Goal: Task Accomplishment & Management: Use online tool/utility

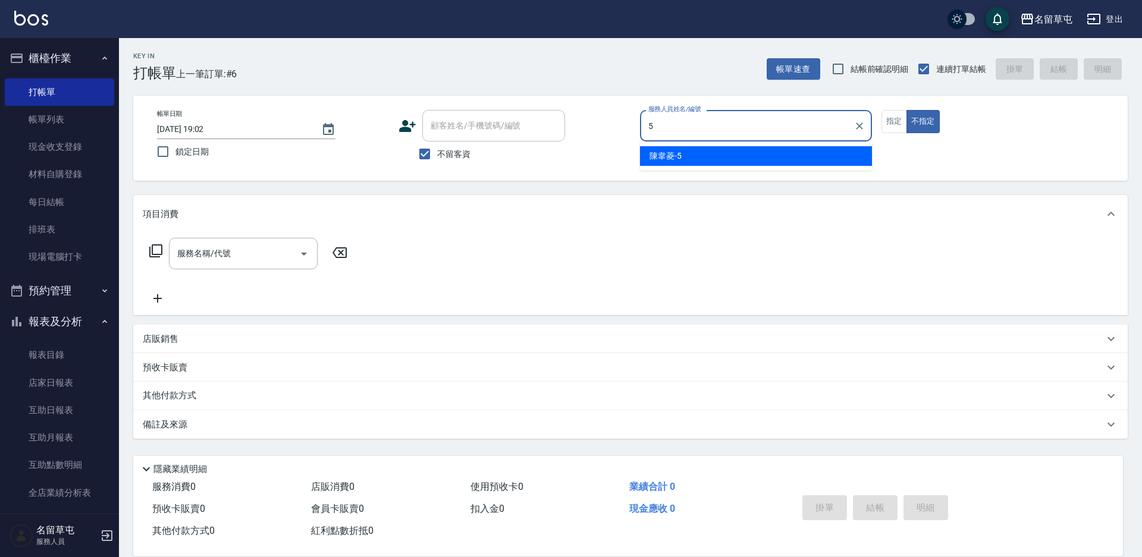
type input "[PERSON_NAME]-5"
type button "false"
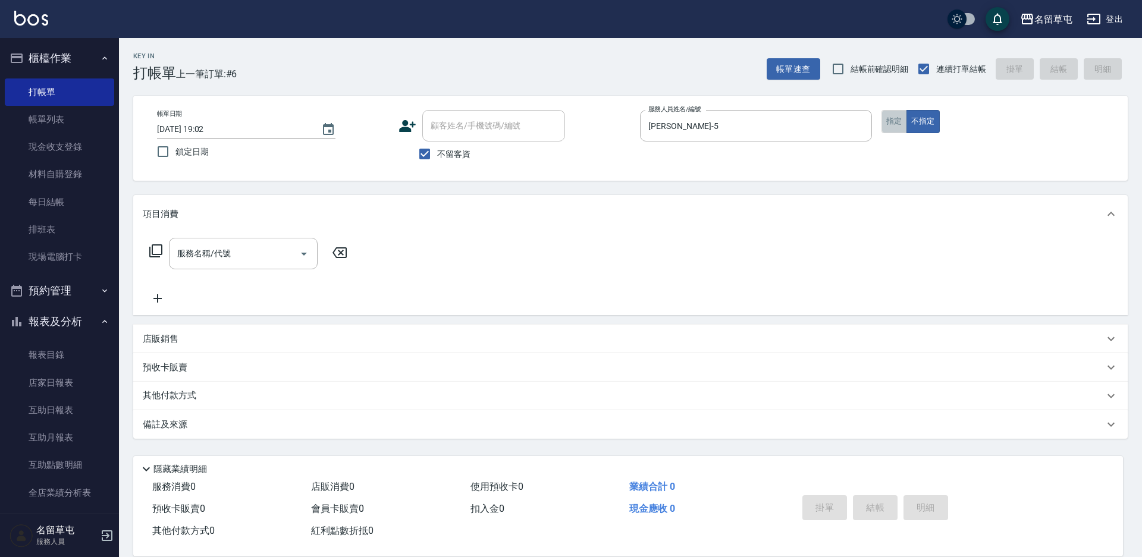
click at [895, 111] on button "指定" at bounding box center [895, 121] width 26 height 23
click at [251, 264] on input "服務名稱/代號" at bounding box center [234, 253] width 120 height 21
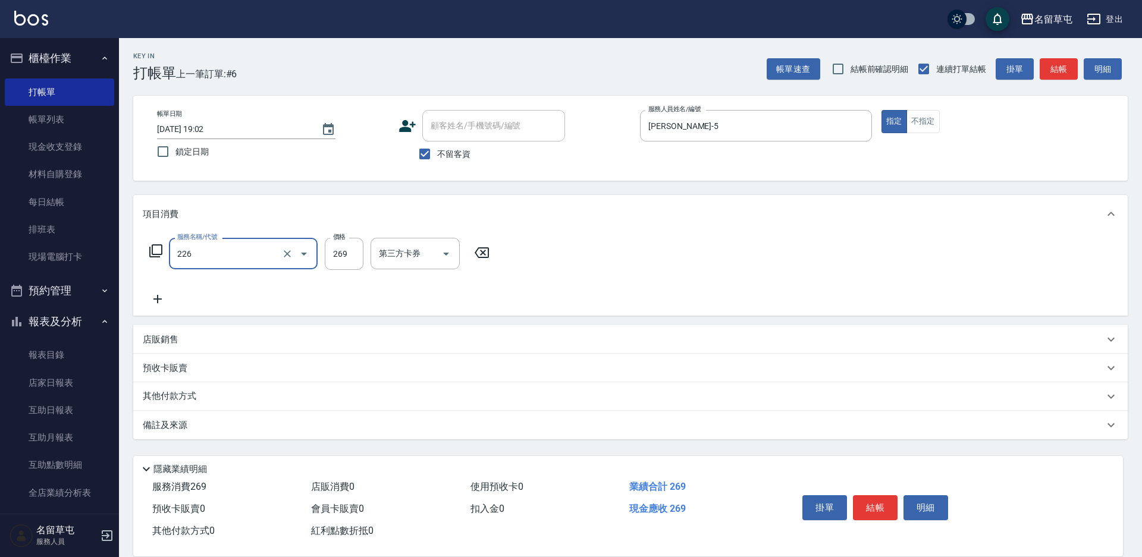
type input "洗剪269(226)"
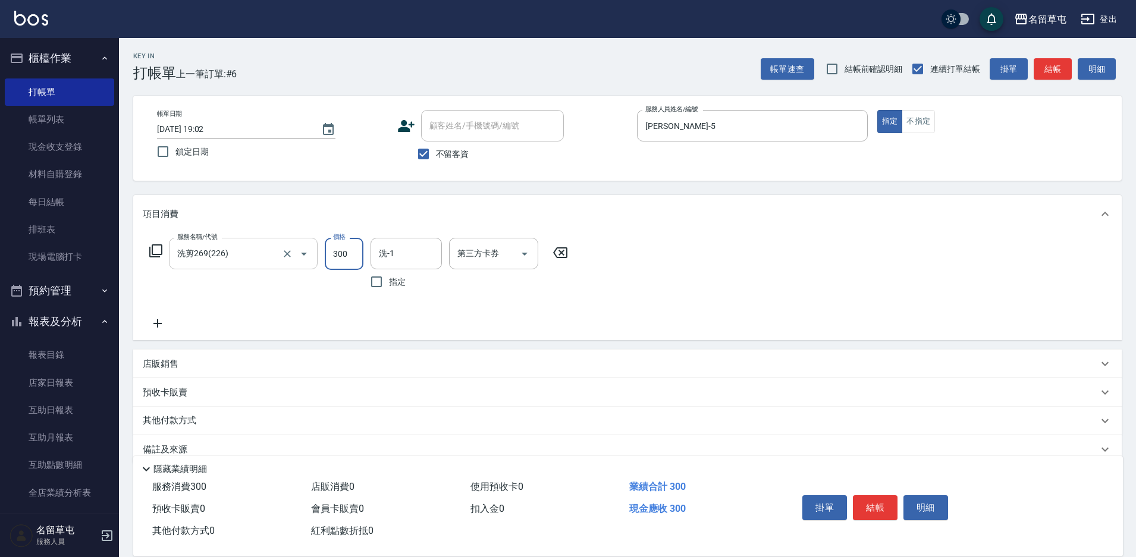
type input "300"
type input "[PERSON_NAME]-5"
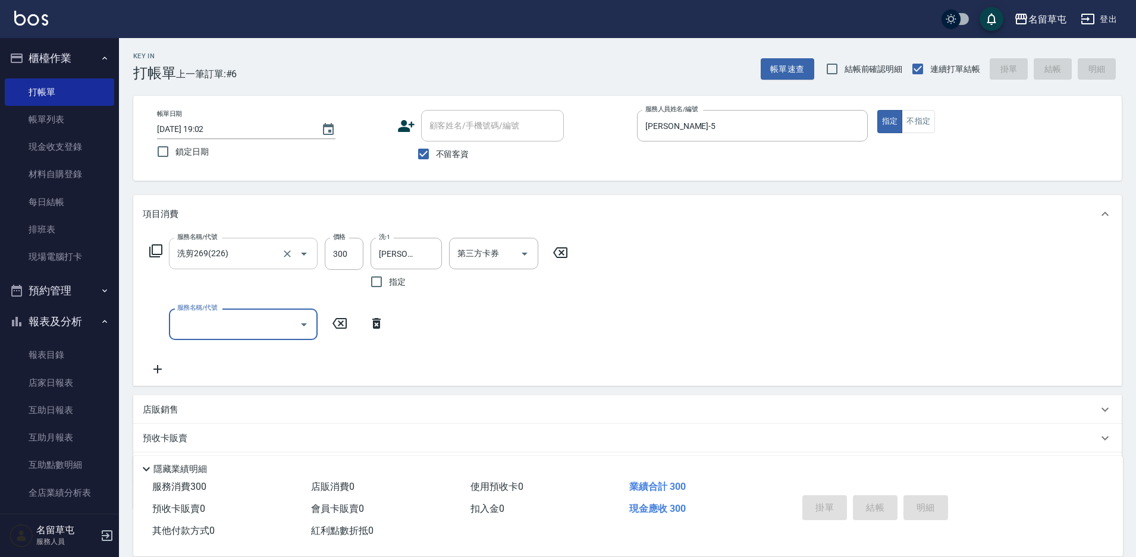
type input "[DATE] 19:57"
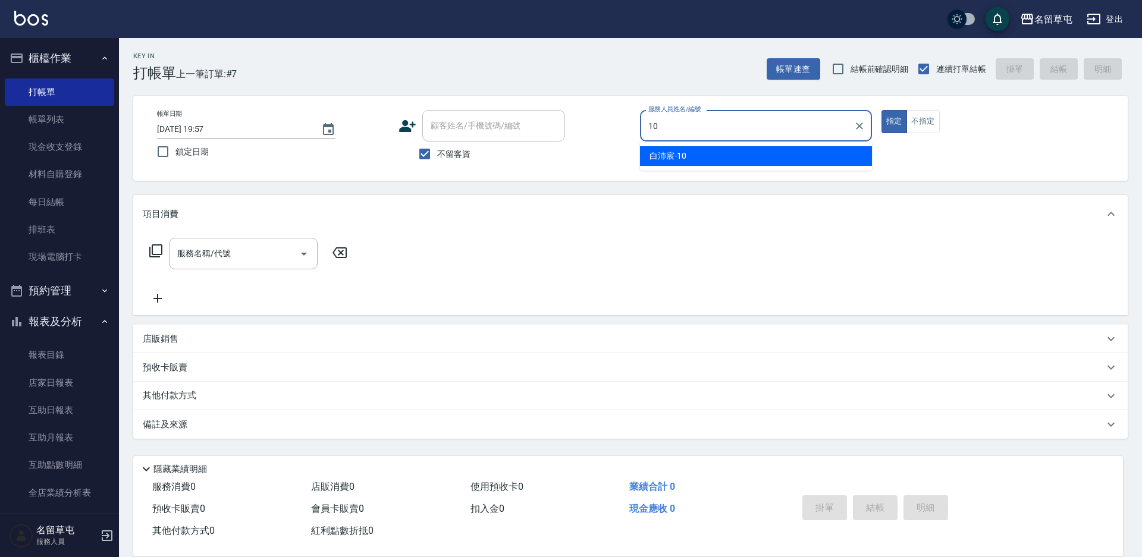
type input "[PERSON_NAME]-10"
type button "true"
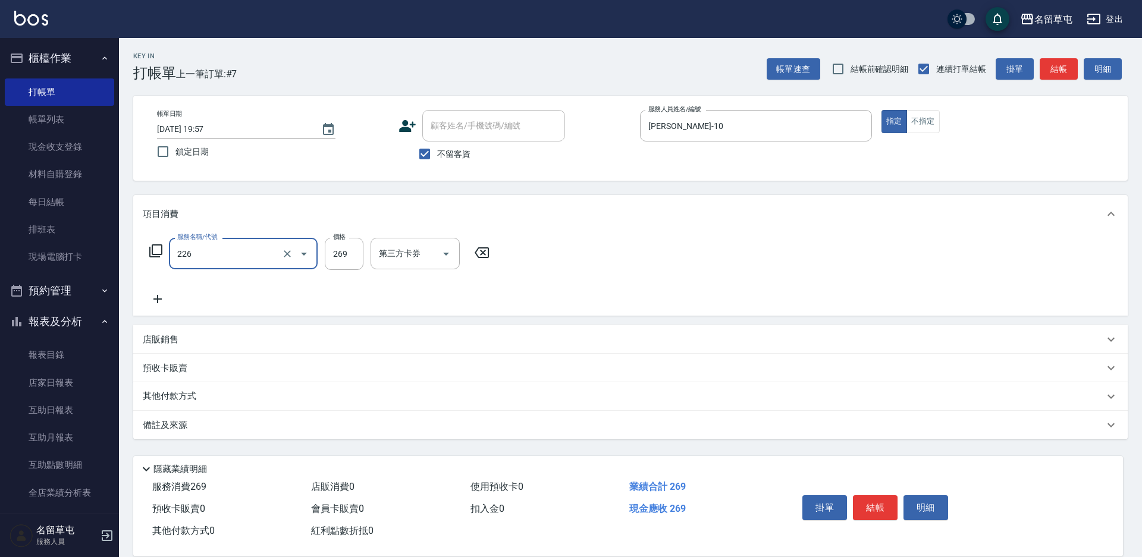
type input "洗剪269(226)"
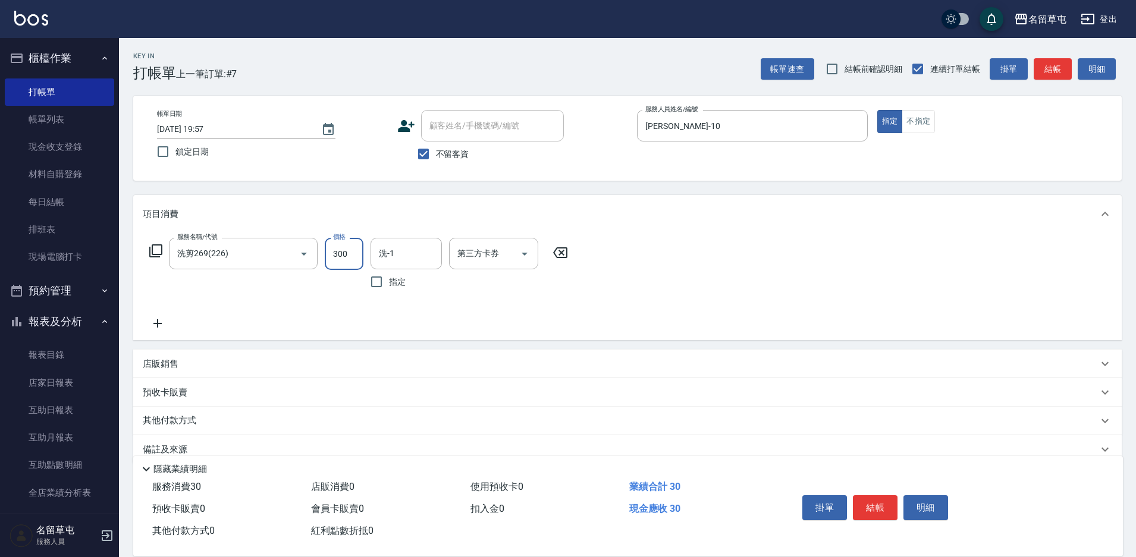
type input "300"
type input "[PERSON_NAME]-10"
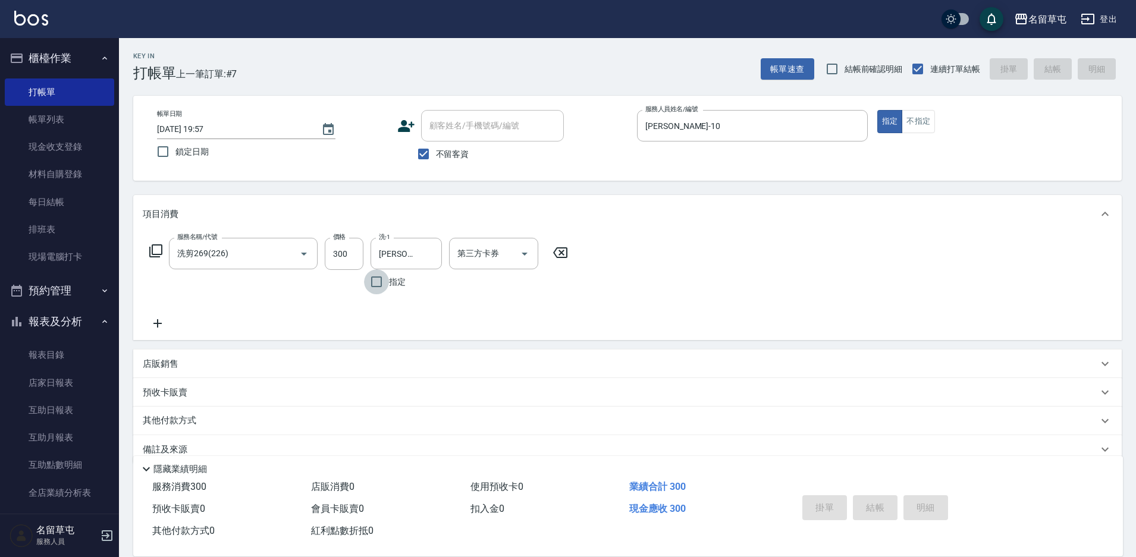
type input "[DATE] 19:58"
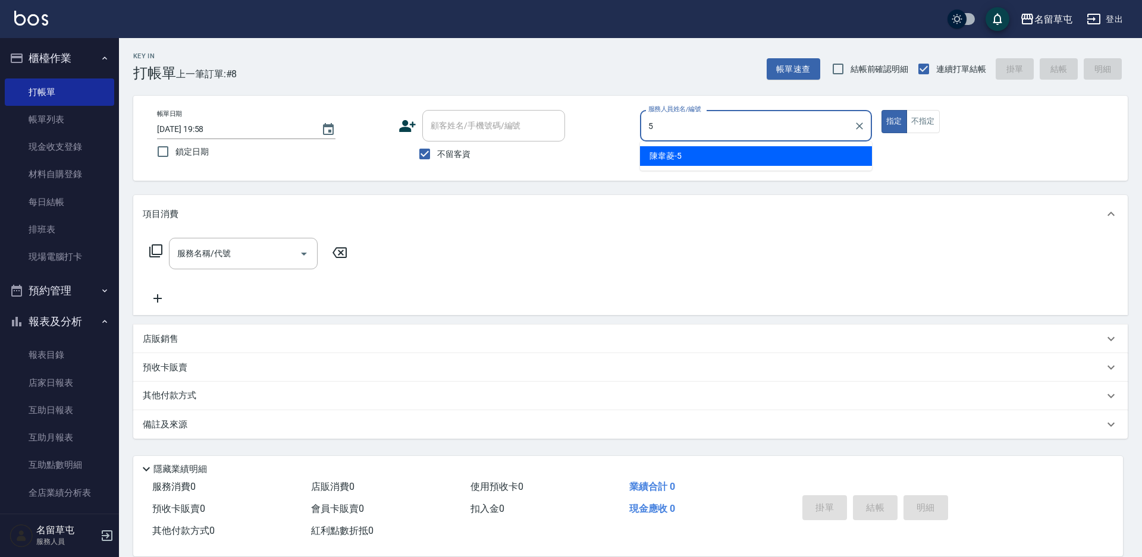
type input "[PERSON_NAME]-5"
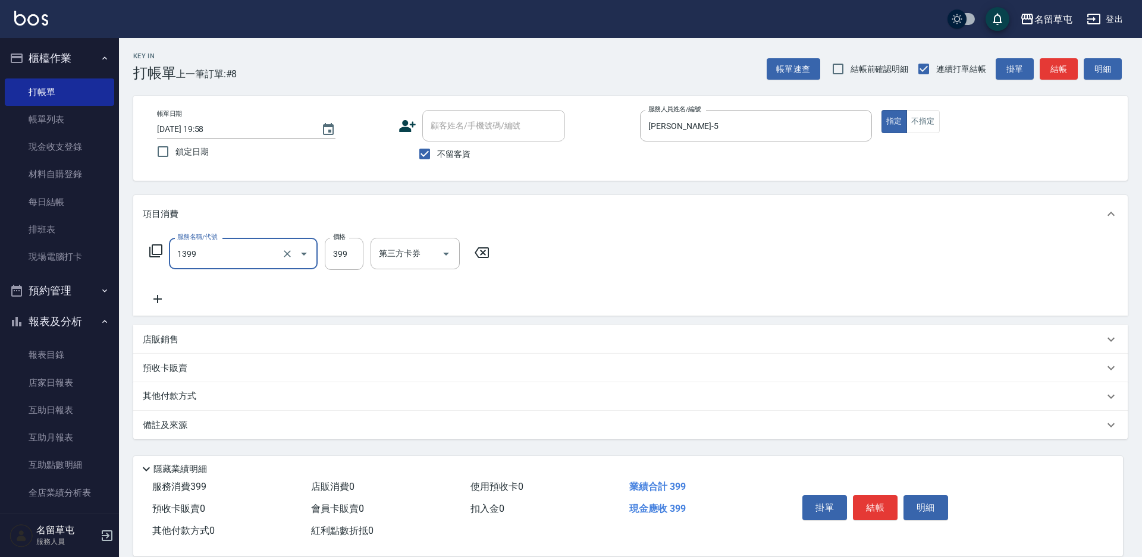
type input "海鹽洗髮399(1399)"
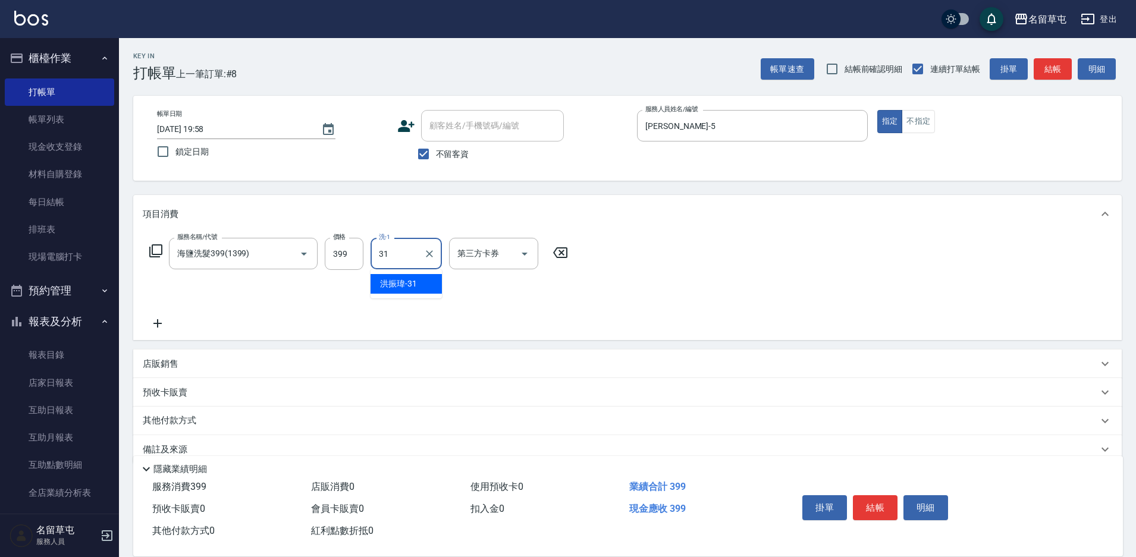
type input "[PERSON_NAME]-31"
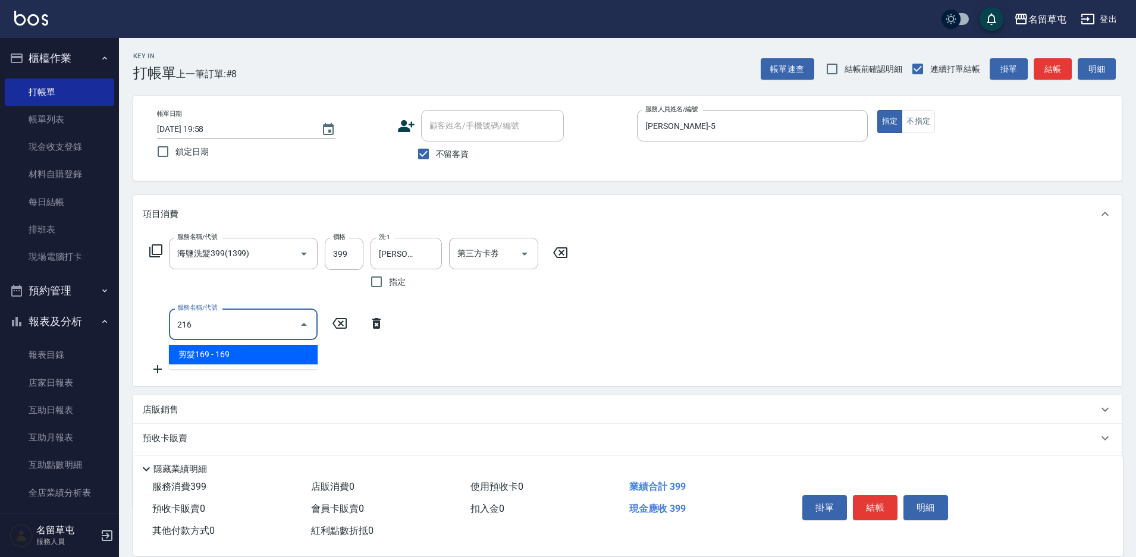
type input "剪髮169(216)"
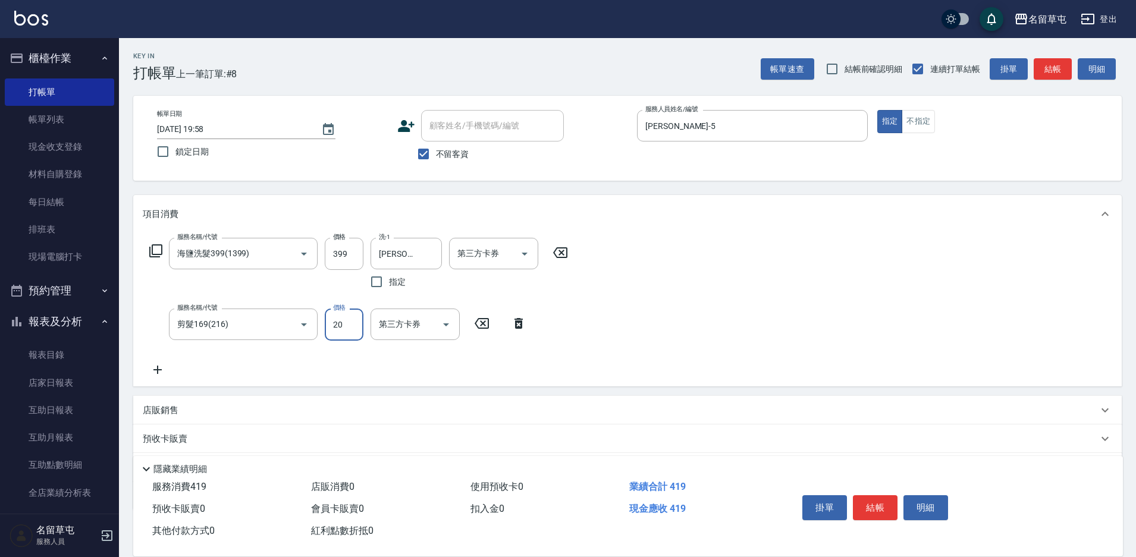
click at [337, 330] on input "20" at bounding box center [344, 325] width 39 height 32
type input "200"
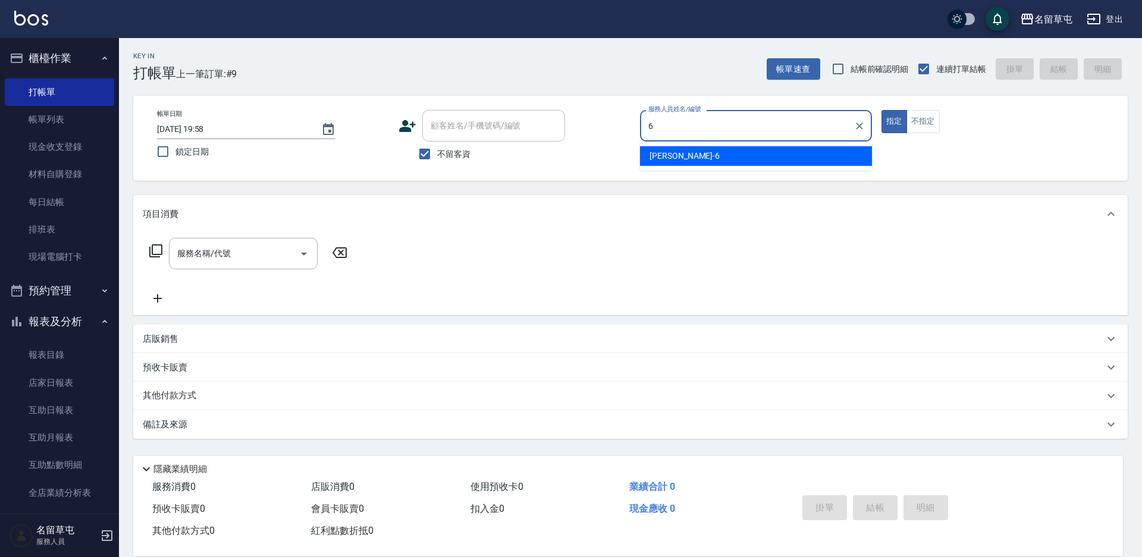
type input "[PERSON_NAME]-6"
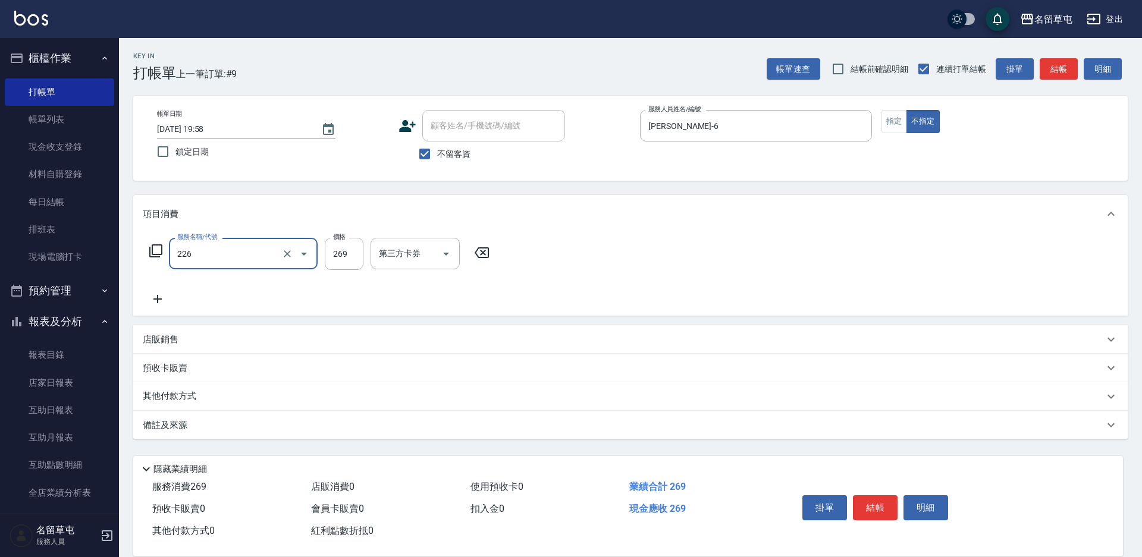
type input "洗剪269(226)"
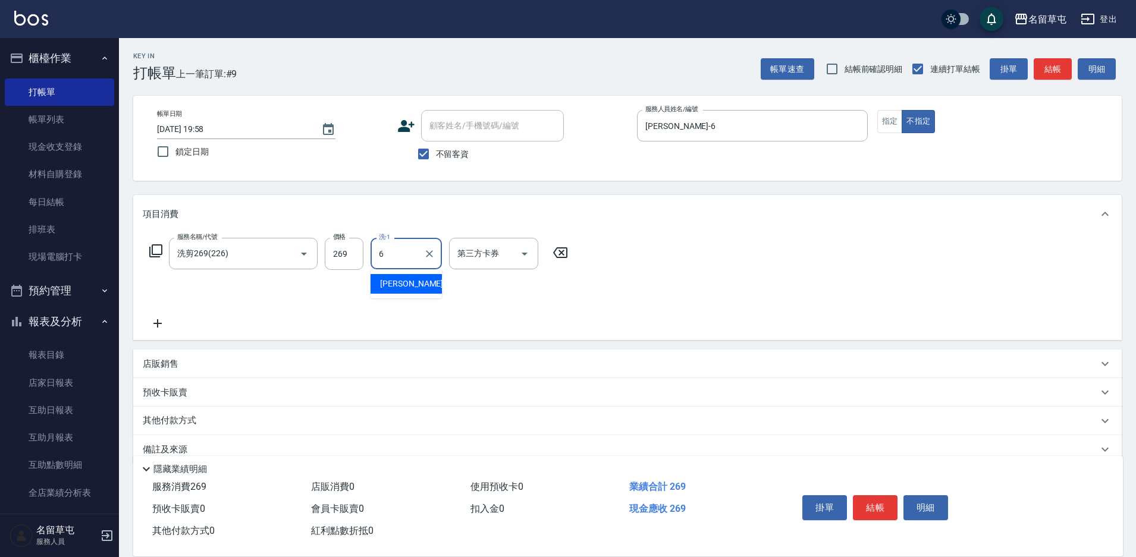
type input "[PERSON_NAME]-6"
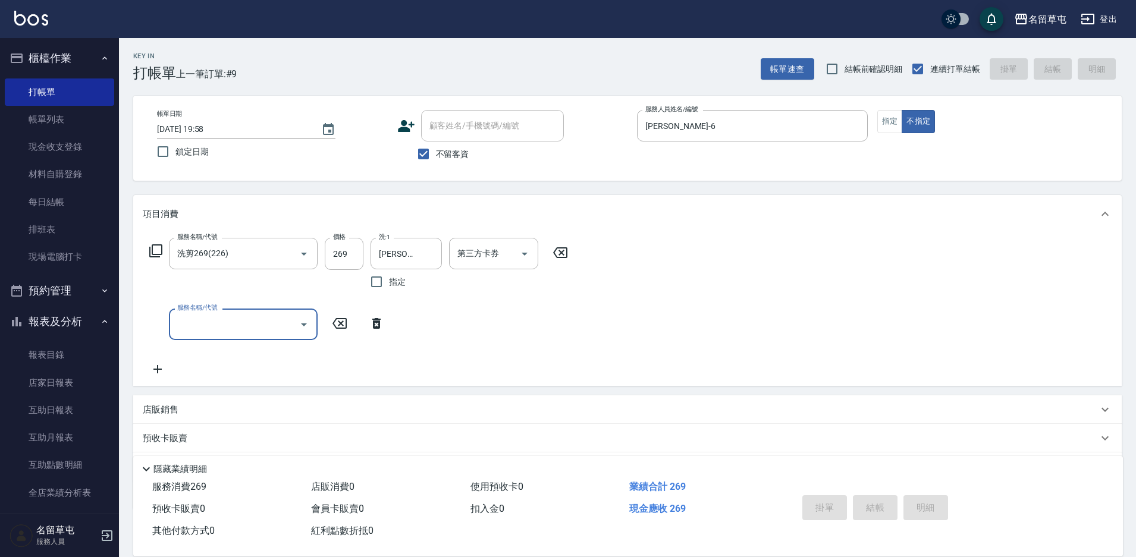
type input "[DATE] 19:59"
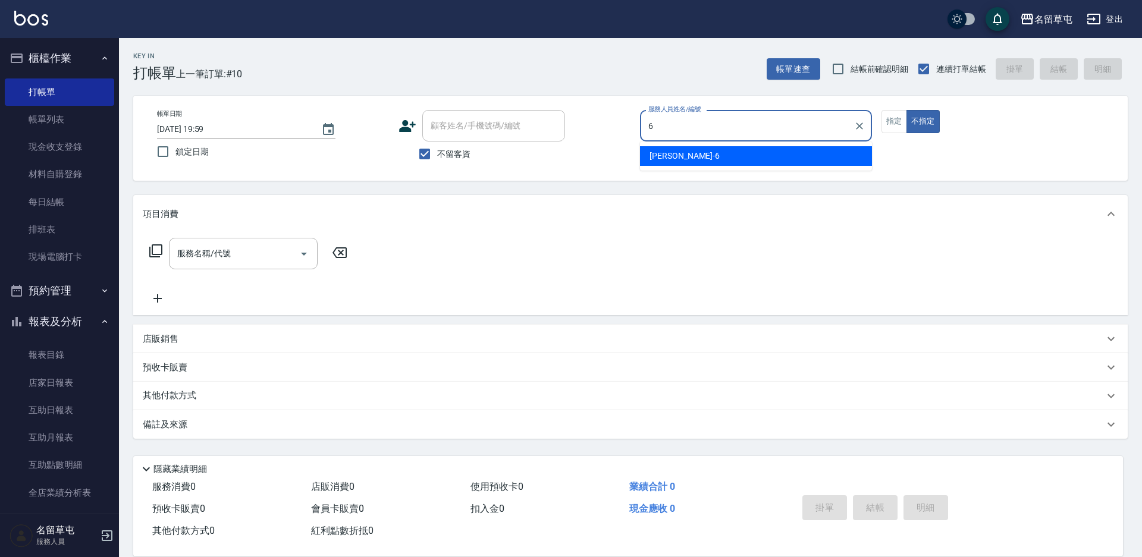
type input "[PERSON_NAME]-6"
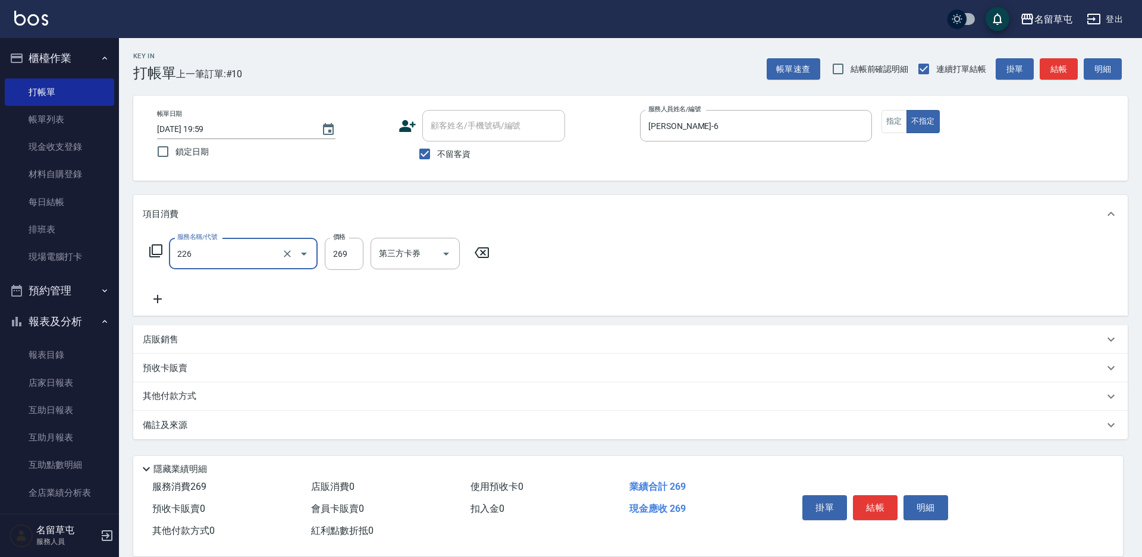
type input "洗剪269(226)"
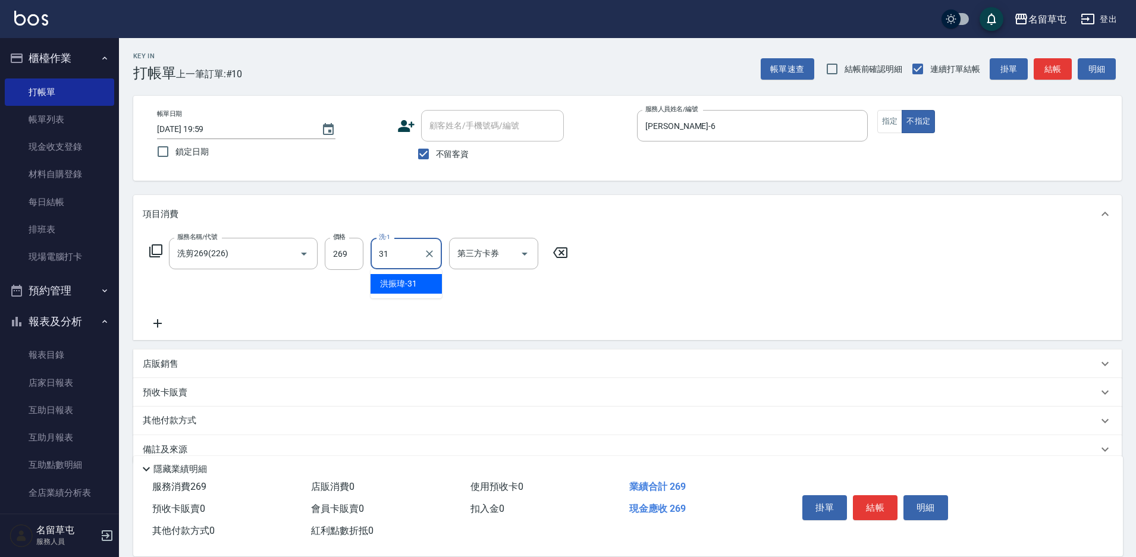
type input "[PERSON_NAME]-31"
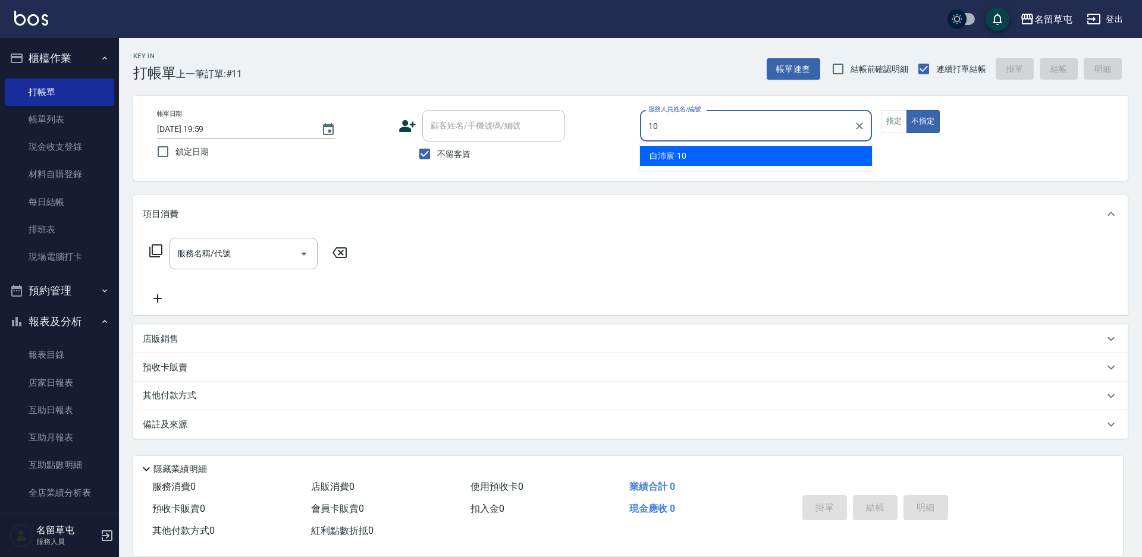
type input "[PERSON_NAME]-10"
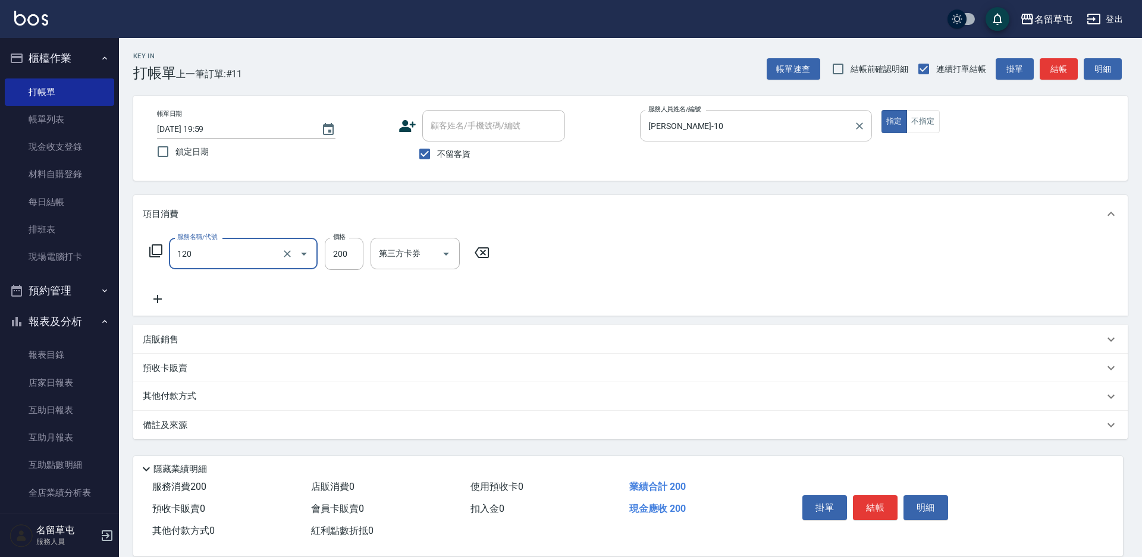
type input "New洗200(120)"
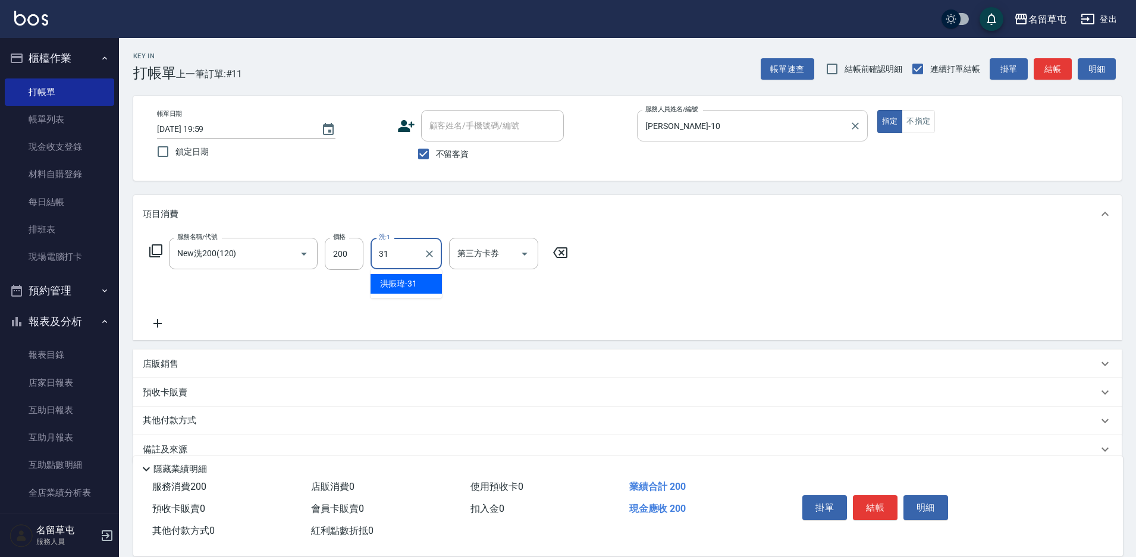
type input "[PERSON_NAME]-31"
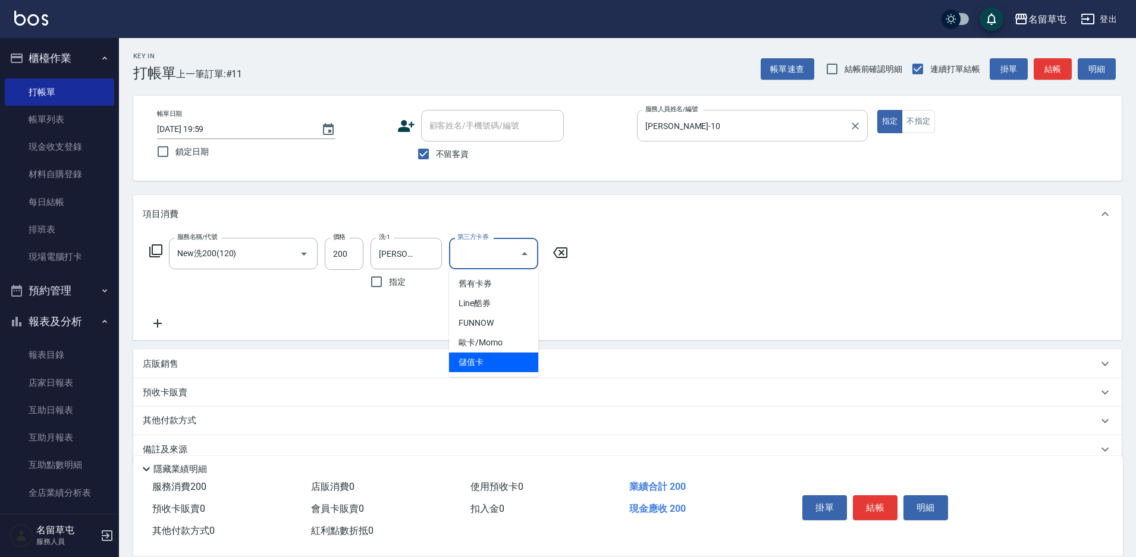
type input "儲值卡"
click at [445, 149] on span "不留客資" at bounding box center [452, 154] width 33 height 12
click at [436, 149] on input "不留客資" at bounding box center [423, 154] width 25 height 25
checkbox input "false"
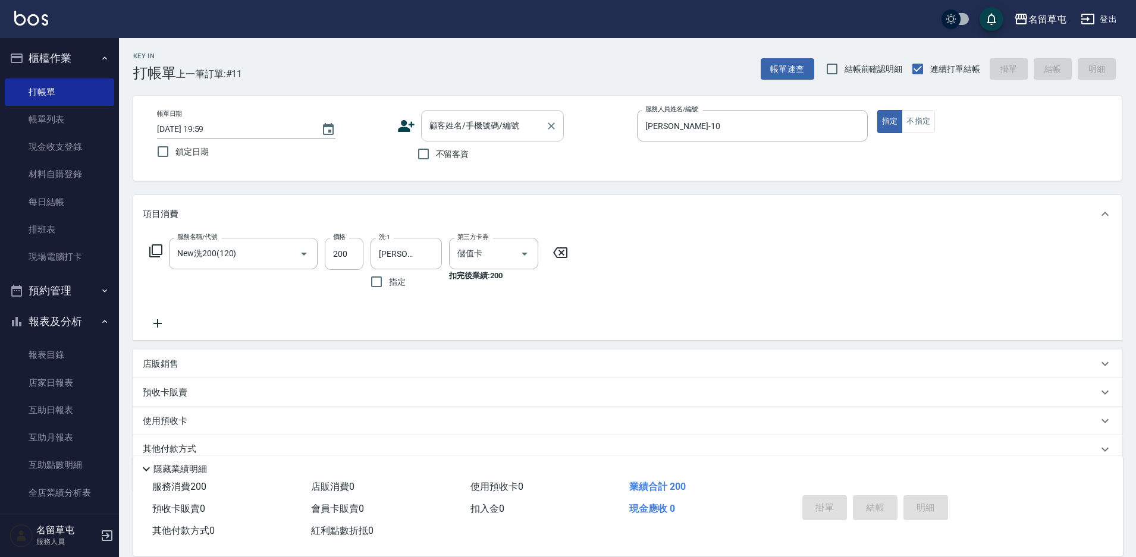
click at [497, 114] on div "顧客姓名/手機號碼/編號" at bounding box center [492, 126] width 143 height 32
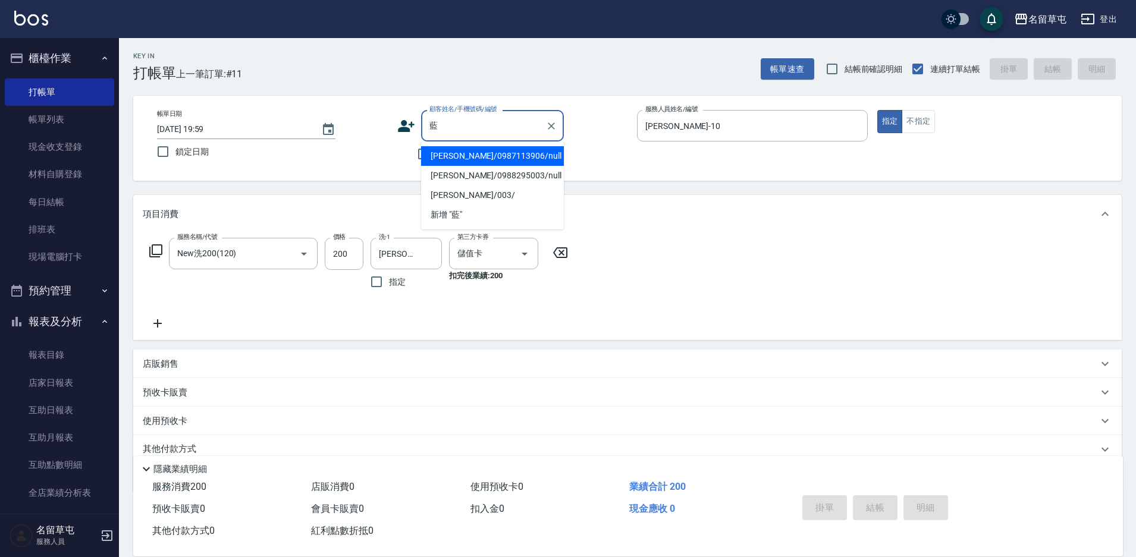
click at [460, 151] on li "[PERSON_NAME]/0987113906/null" at bounding box center [492, 156] width 143 height 20
type input "[PERSON_NAME]/0987113906/null"
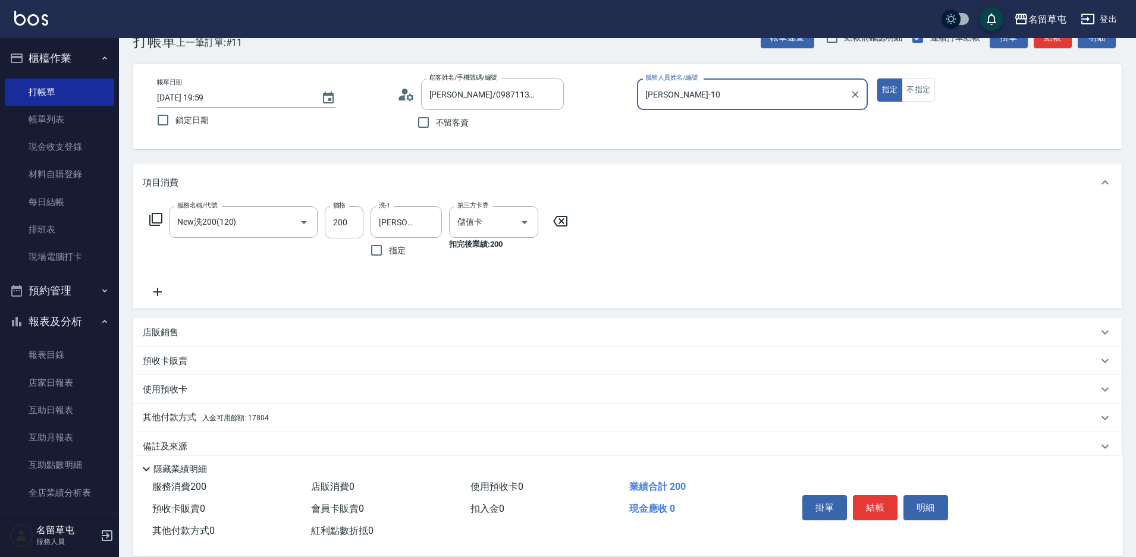
scroll to position [49, 0]
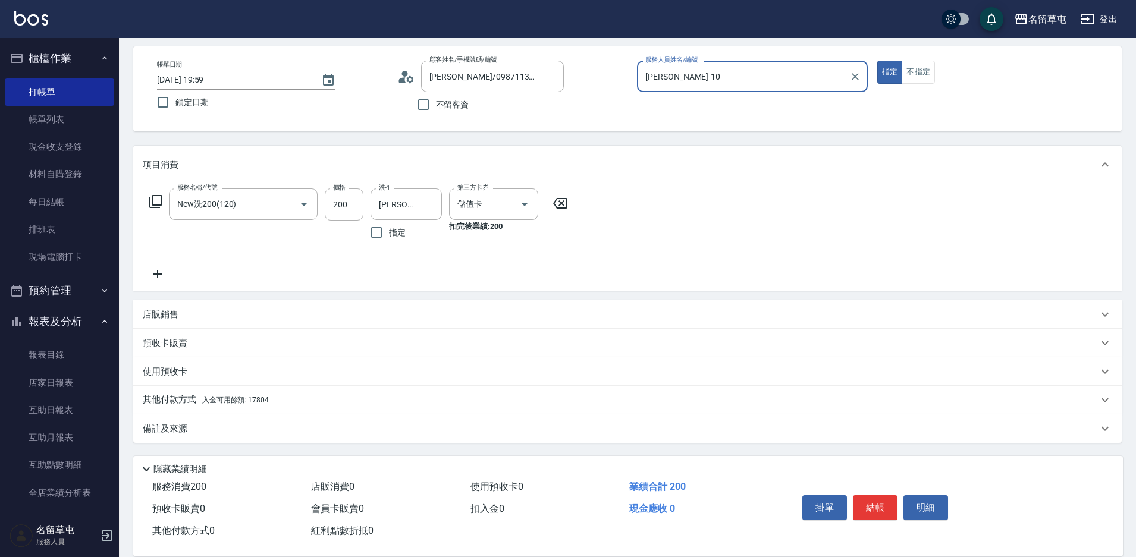
click at [213, 406] on p "其他付款方式 入金可用餘額: 17804" at bounding box center [206, 400] width 126 height 13
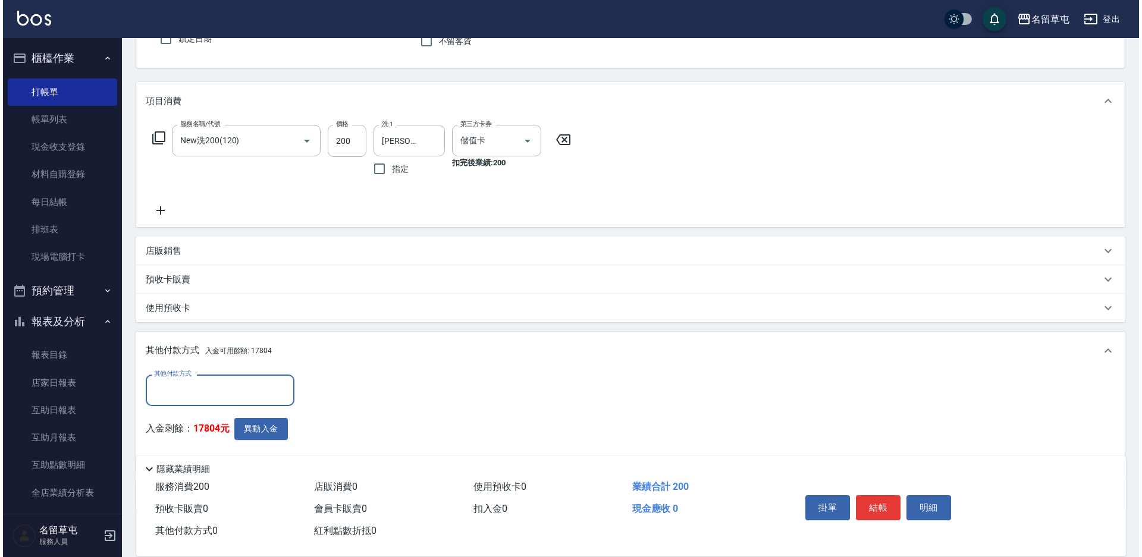
scroll to position [179, 0]
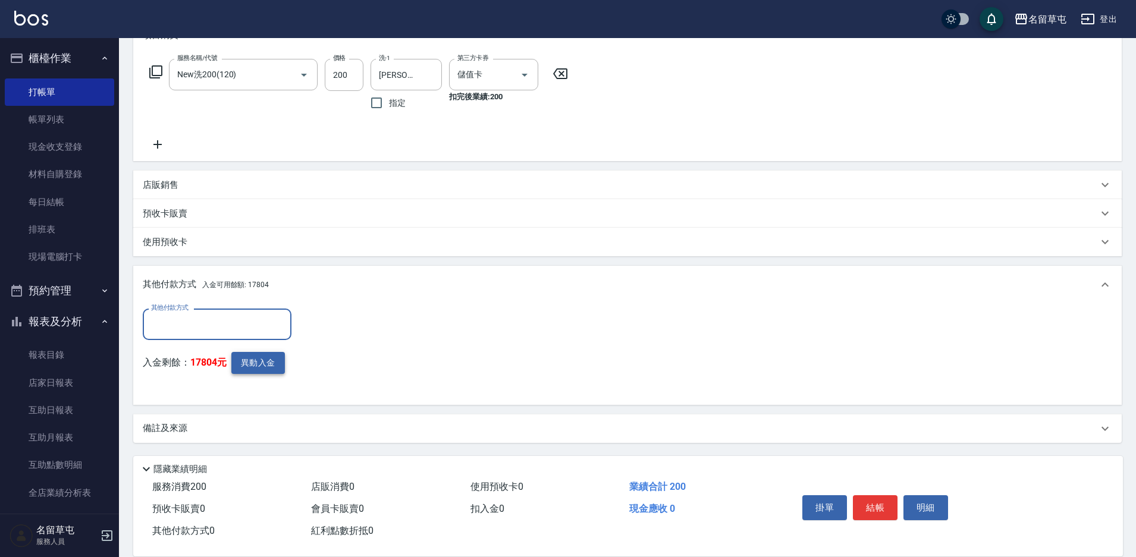
click at [248, 365] on button "異動入金" at bounding box center [258, 363] width 54 height 22
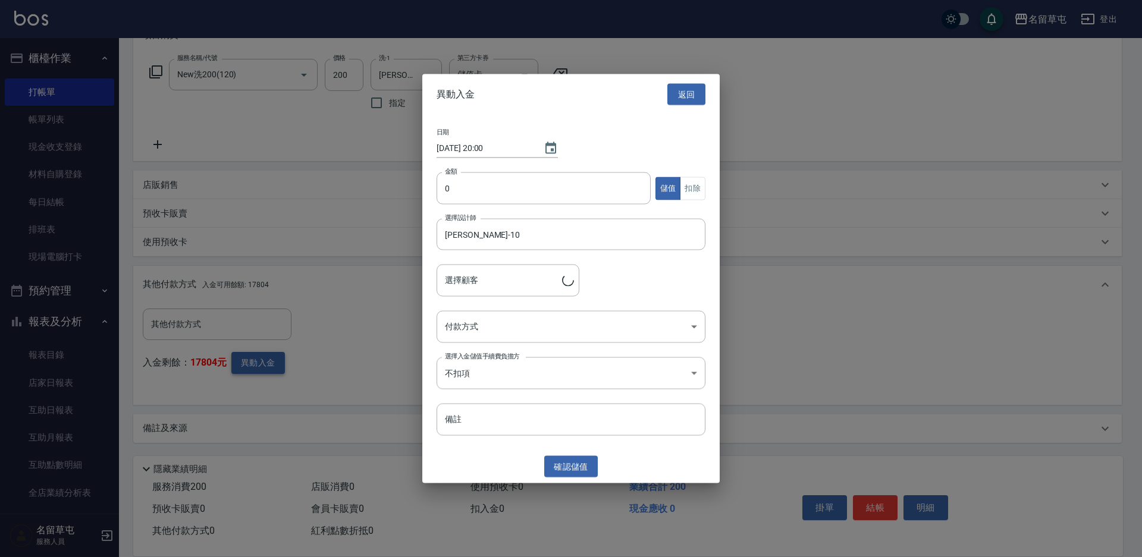
type input "[PERSON_NAME]/0987113906"
click at [503, 185] on input "0" at bounding box center [544, 189] width 214 height 32
type input "200"
click at [692, 189] on button "扣除" at bounding box center [693, 188] width 26 height 23
click at [533, 328] on body "名留草屯 登出 櫃檯作業 打帳單 帳單列表 現金收支登錄 材料自購登錄 每日結帳 排班表 現場電腦打卡 預約管理 預約管理 單日預約紀錄 單週預約紀錄 報表及…" at bounding box center [571, 189] width 1142 height 736
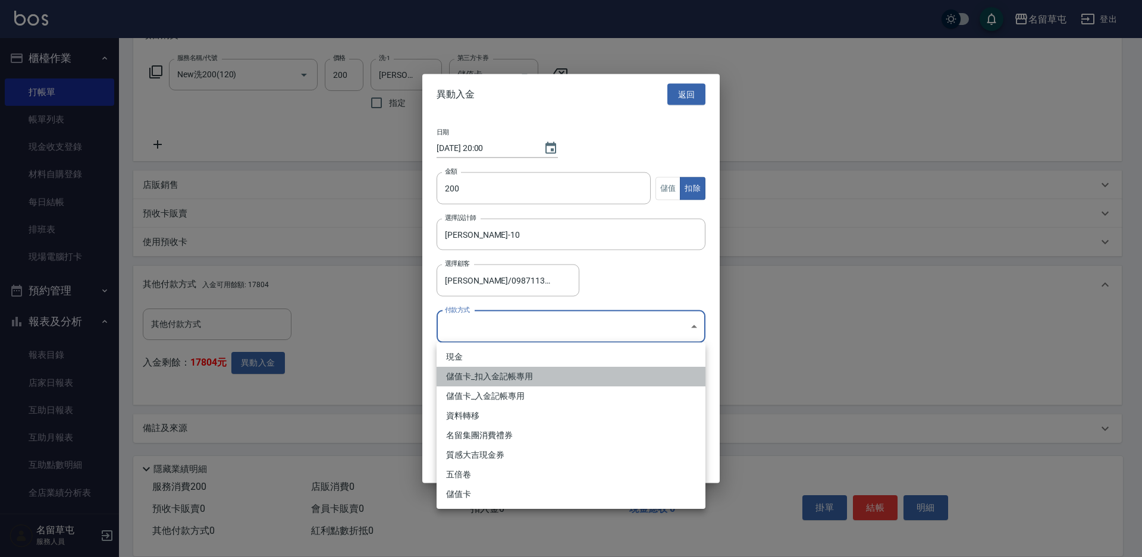
click at [504, 377] on li "儲值卡_扣入金記帳專用" at bounding box center [571, 377] width 269 height 20
type input "儲值卡_扣入金記帳專用"
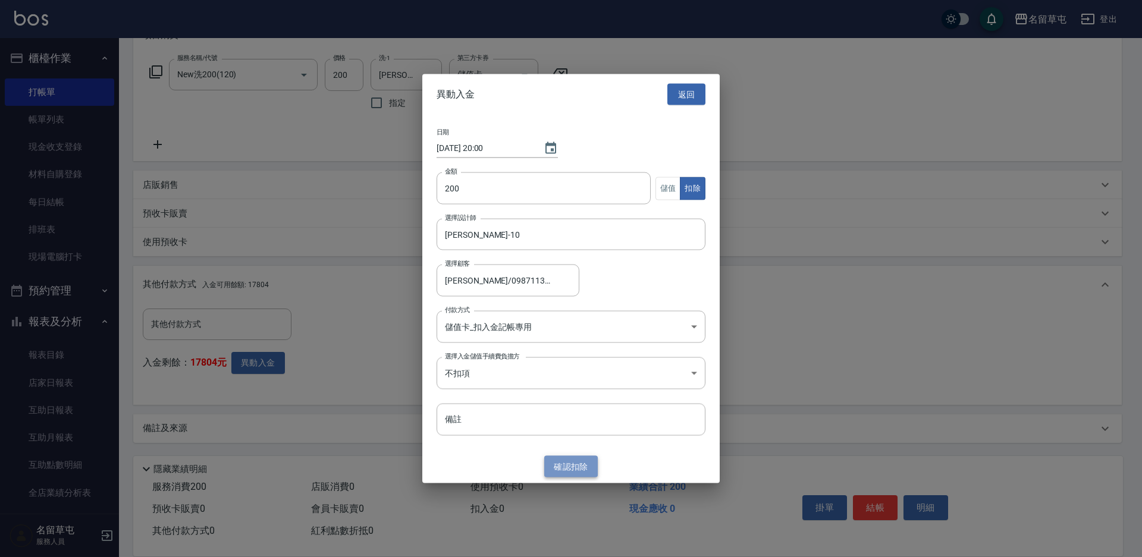
click at [570, 466] on button "確認 扣除" at bounding box center [571, 467] width 54 height 22
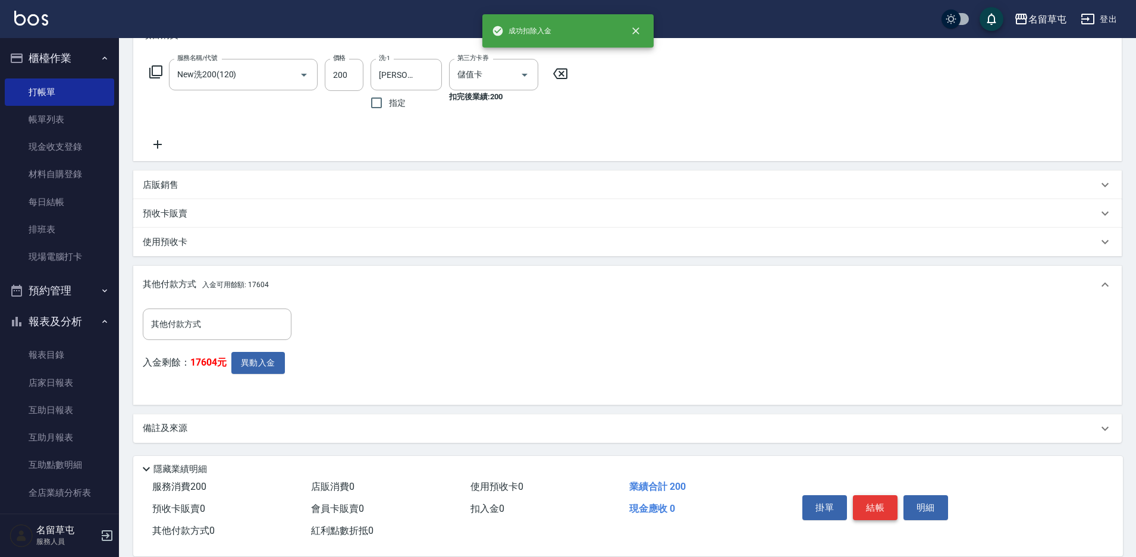
click at [872, 503] on button "結帳" at bounding box center [875, 508] width 45 height 25
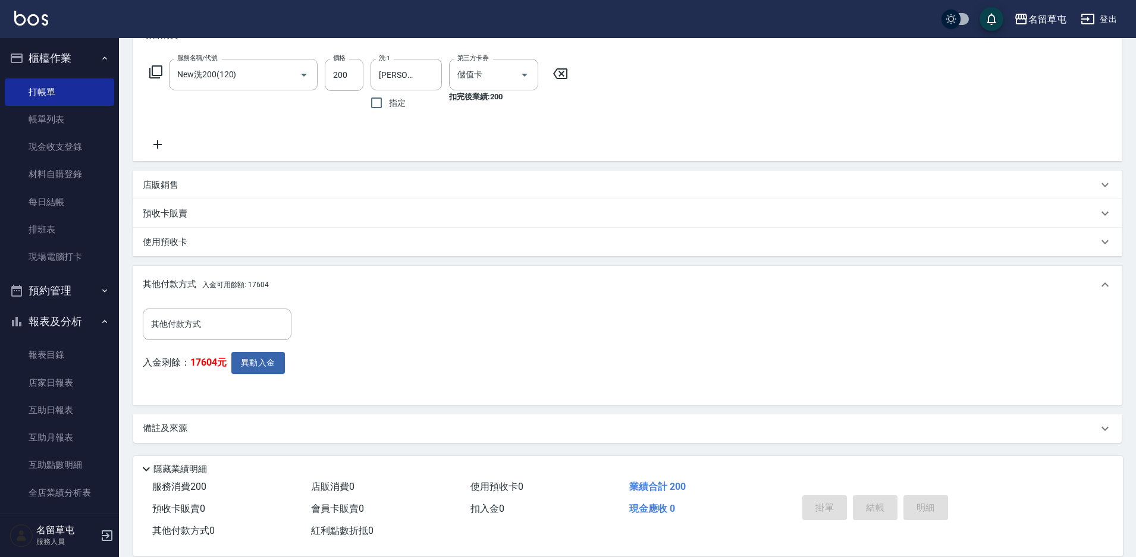
type input "[DATE] 20:00"
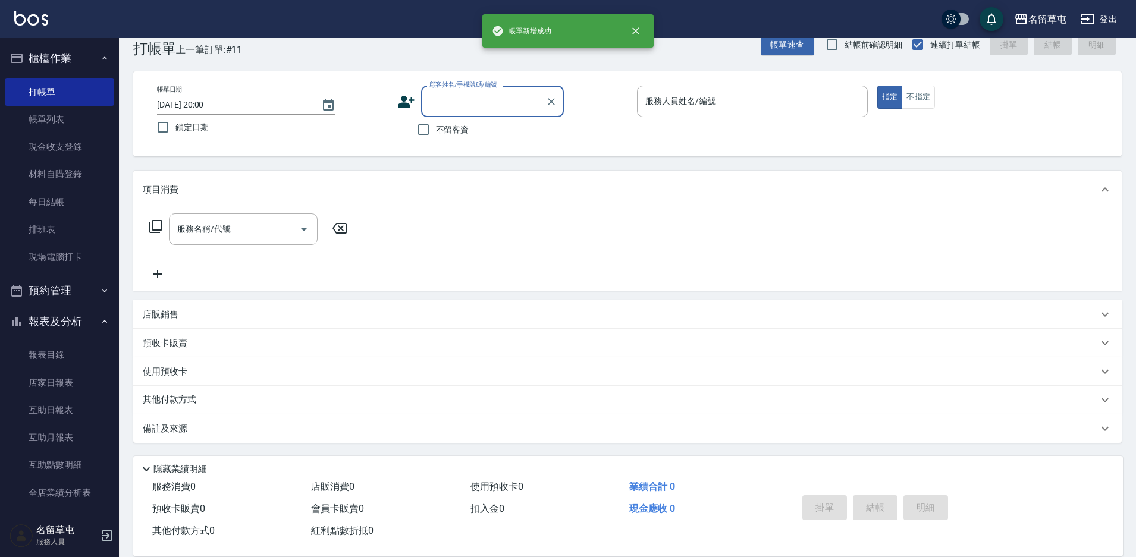
scroll to position [0, 0]
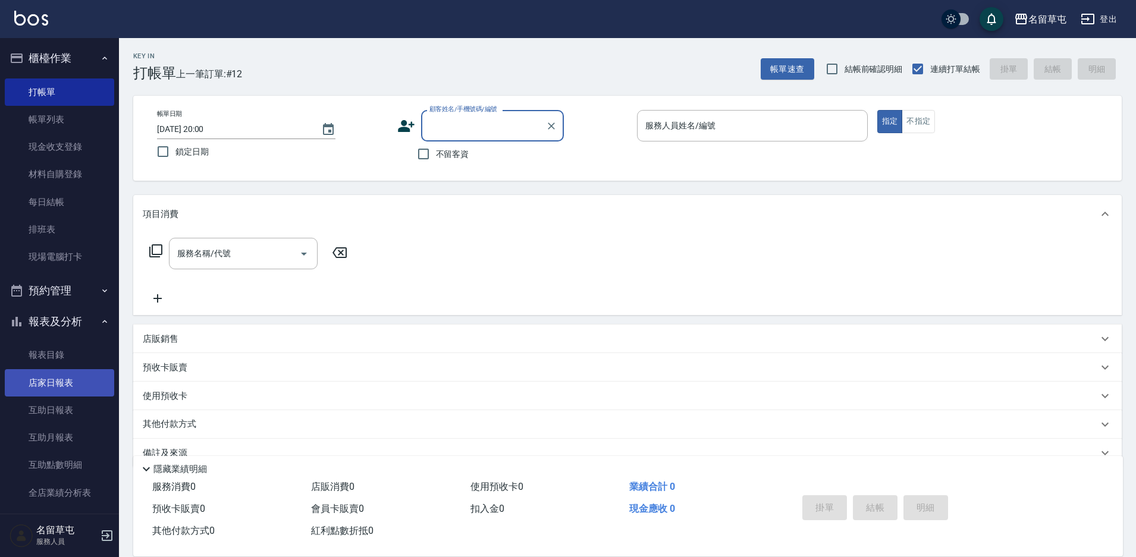
click at [57, 380] on link "店家日報表" at bounding box center [59, 382] width 109 height 27
